Goal: Information Seeking & Learning: Learn about a topic

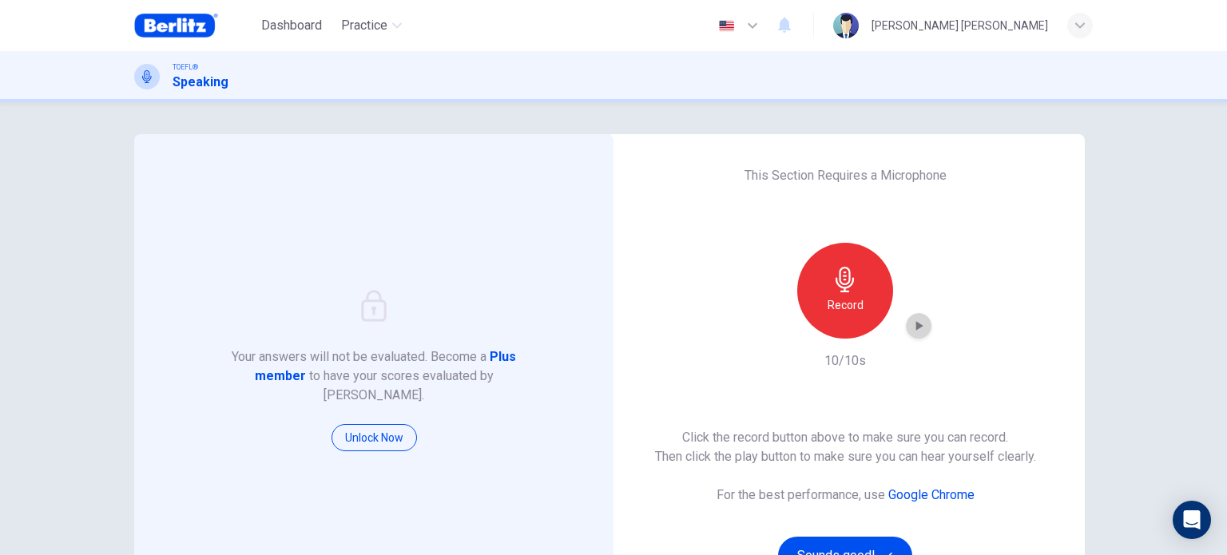
click at [921, 331] on icon "button" at bounding box center [919, 326] width 16 height 16
click at [836, 536] on div "Click the record button above to make sure you can record. Then click the play …" at bounding box center [845, 501] width 381 height 147
click at [872, 546] on button "Sounds good!" at bounding box center [845, 556] width 134 height 38
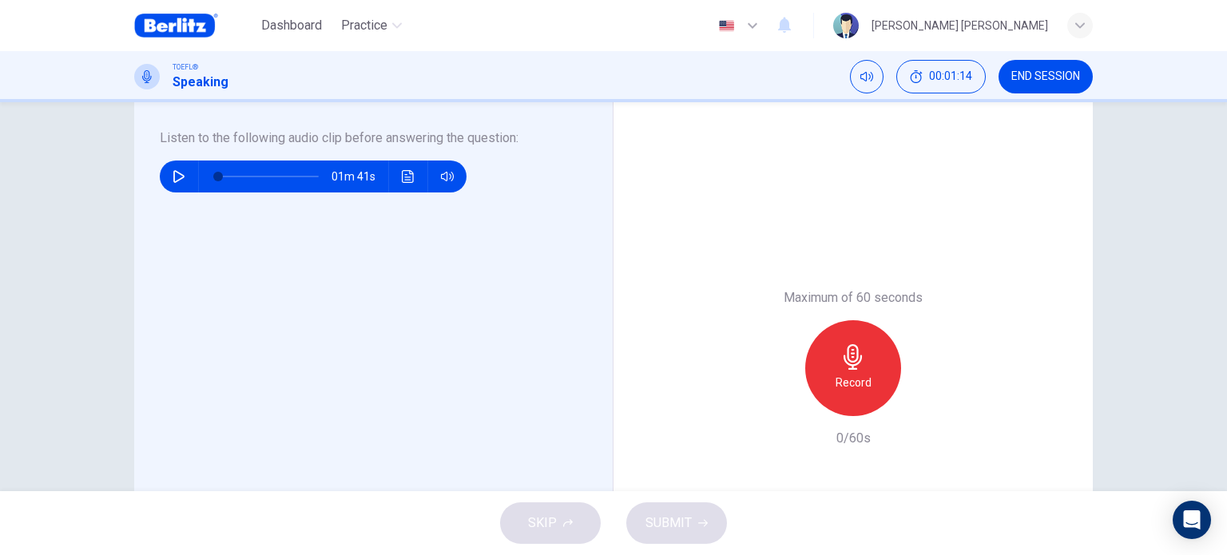
scroll to position [252, 0]
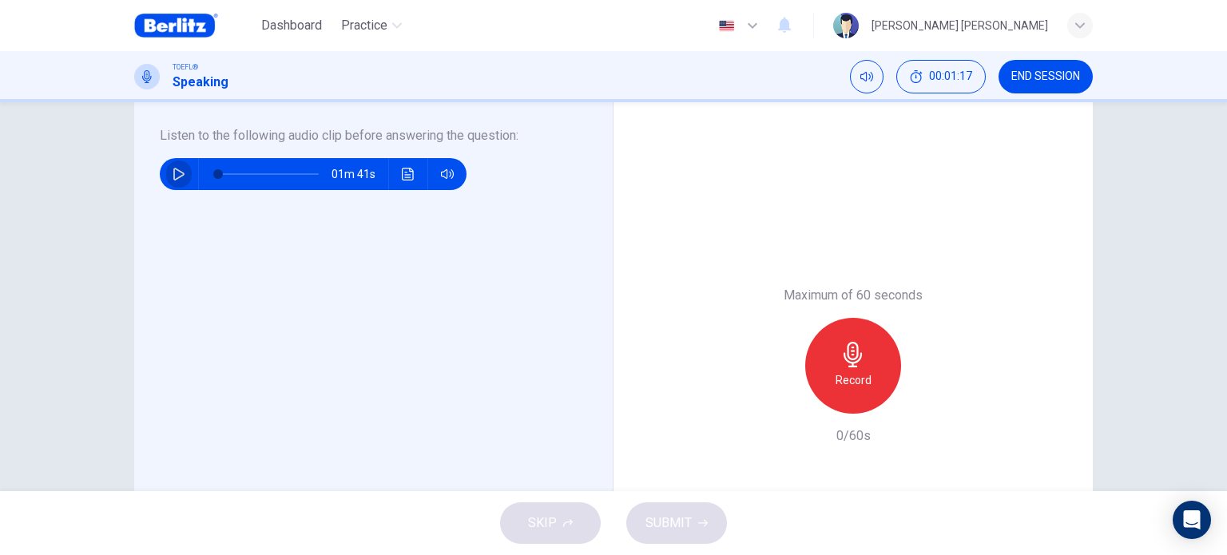
click at [176, 173] on icon "button" at bounding box center [179, 174] width 13 height 13
click at [201, 259] on div "Listen to the following audio clip before answering the question : 01m 34s" at bounding box center [380, 365] width 440 height 479
click at [167, 169] on button "button" at bounding box center [179, 174] width 26 height 32
click at [219, 176] on span at bounding box center [223, 174] width 10 height 10
click at [166, 173] on button "button" at bounding box center [179, 174] width 26 height 32
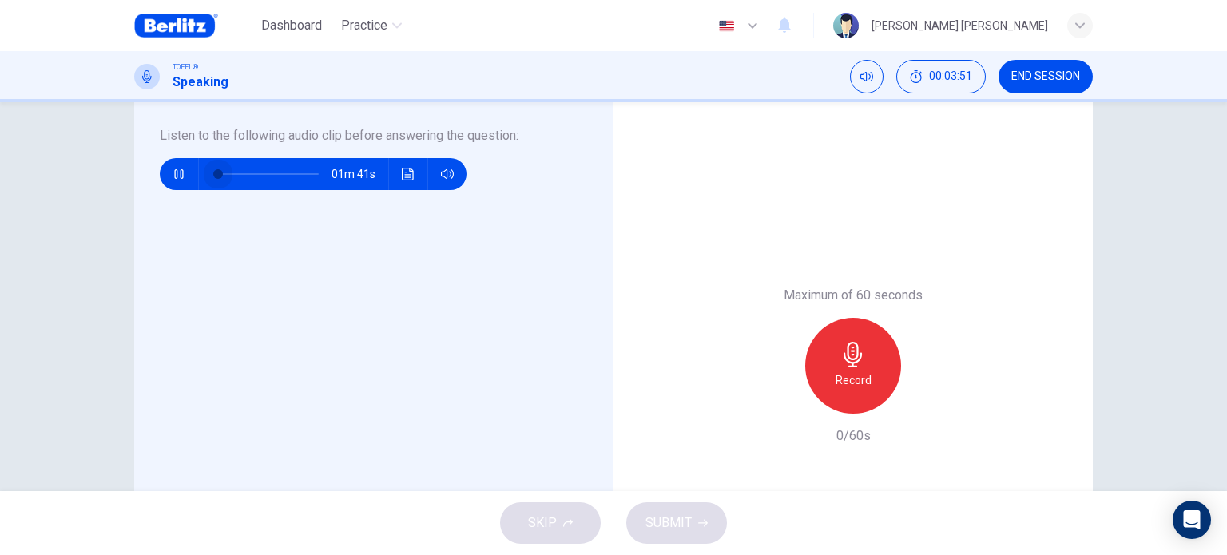
drag, startPoint x: 217, startPoint y: 177, endPoint x: 172, endPoint y: 184, distance: 45.2
click at [172, 184] on div "01m 41s" at bounding box center [313, 174] width 307 height 32
click at [176, 173] on icon "button" at bounding box center [178, 174] width 9 height 10
type input "**"
